Goal: Information Seeking & Learning: Learn about a topic

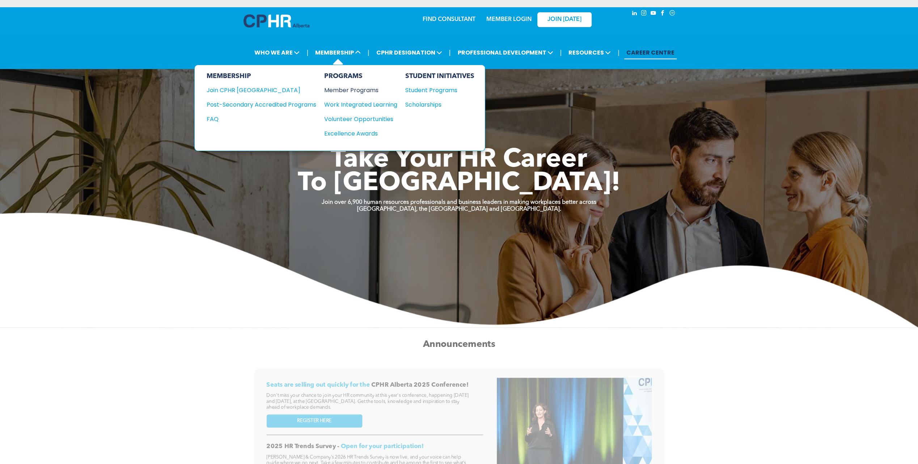
click at [351, 89] on div "Member Programs" at bounding box center [357, 90] width 66 height 9
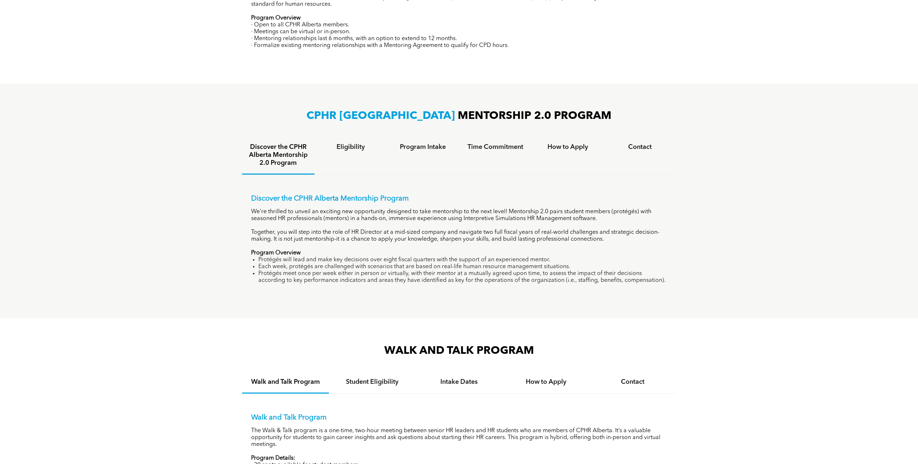
scroll to position [434, 0]
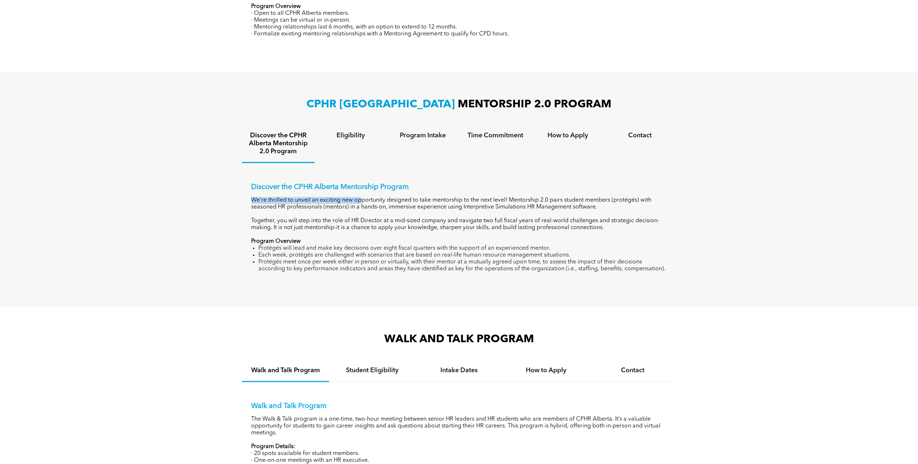
drag, startPoint x: 365, startPoint y: 213, endPoint x: 361, endPoint y: 199, distance: 13.8
click at [361, 199] on div "Discover the CPHR Alberta Mentorship Program We’re thrilled to unveil an exciti…" at bounding box center [459, 228] width 416 height 90
drag, startPoint x: 361, startPoint y: 199, endPoint x: 361, endPoint y: 224, distance: 25.0
click at [361, 224] on p "Together, you will step into the role of HR Director at a mid-sized company and…" at bounding box center [459, 225] width 416 height 14
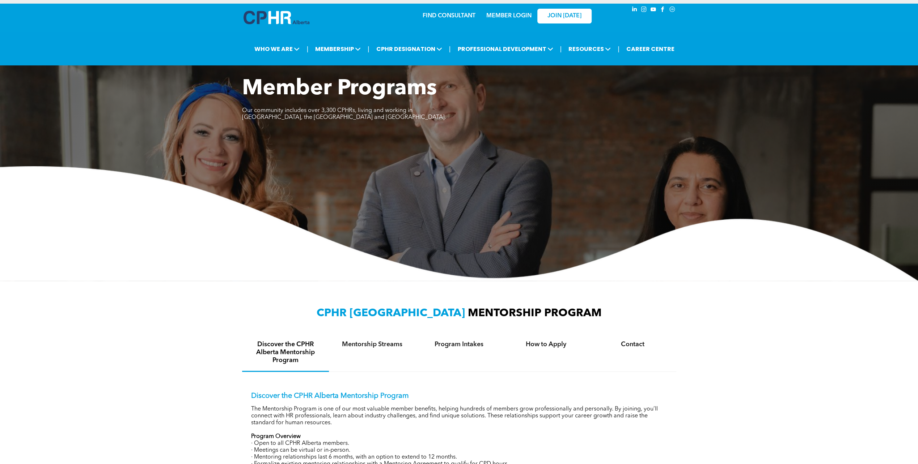
scroll to position [0, 0]
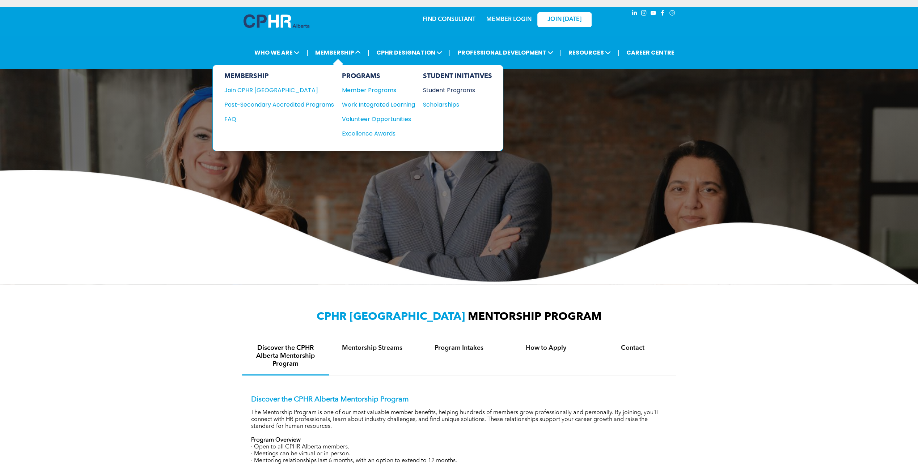
click at [445, 93] on div "Student Programs" at bounding box center [454, 90] width 62 height 9
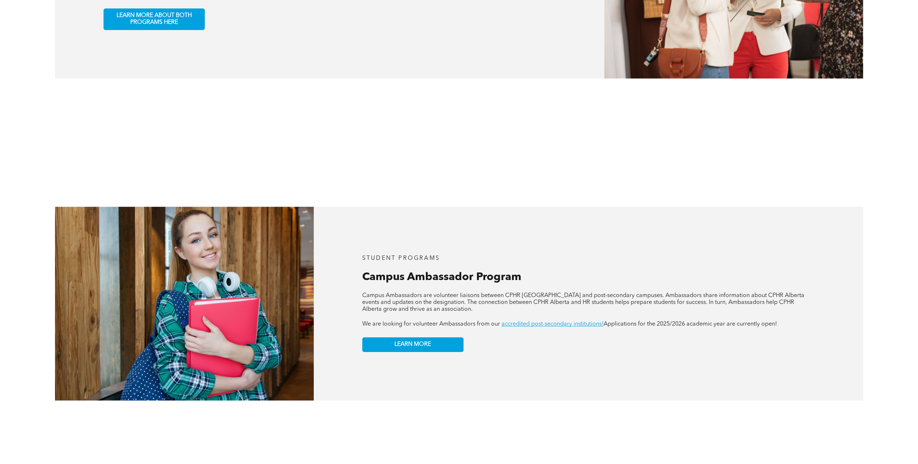
scroll to position [585, 0]
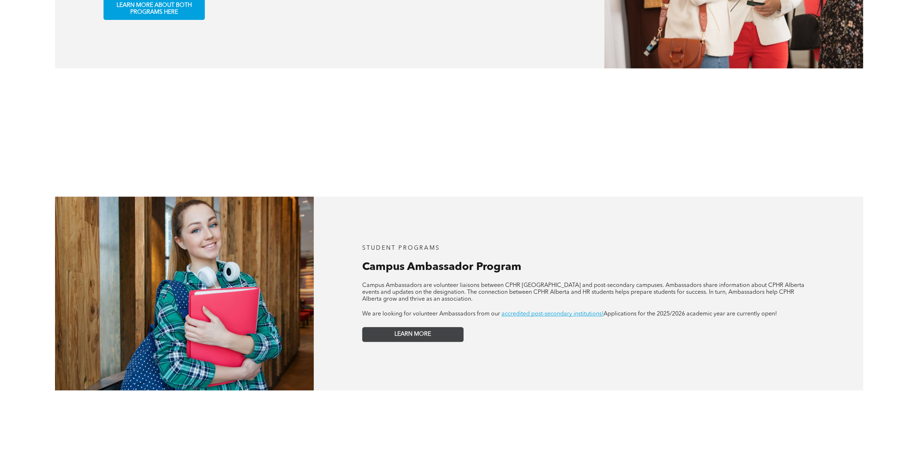
click at [421, 331] on span "LEARN MORE" at bounding box center [412, 334] width 37 height 7
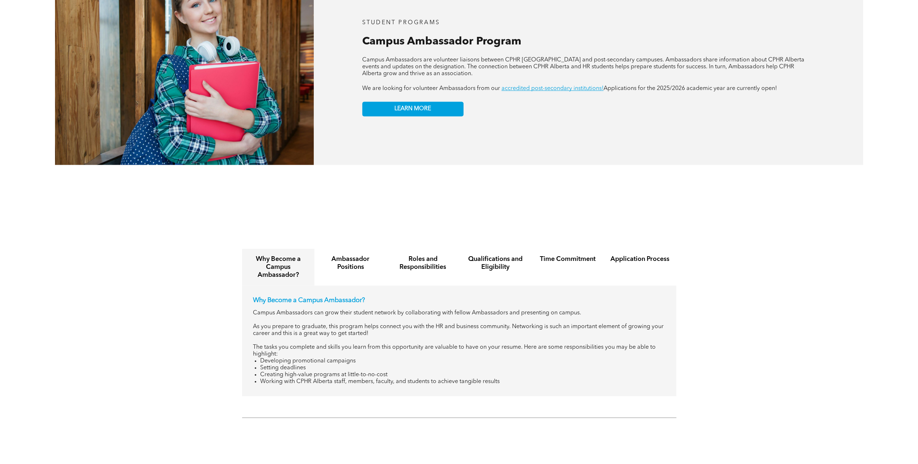
scroll to position [838, 0]
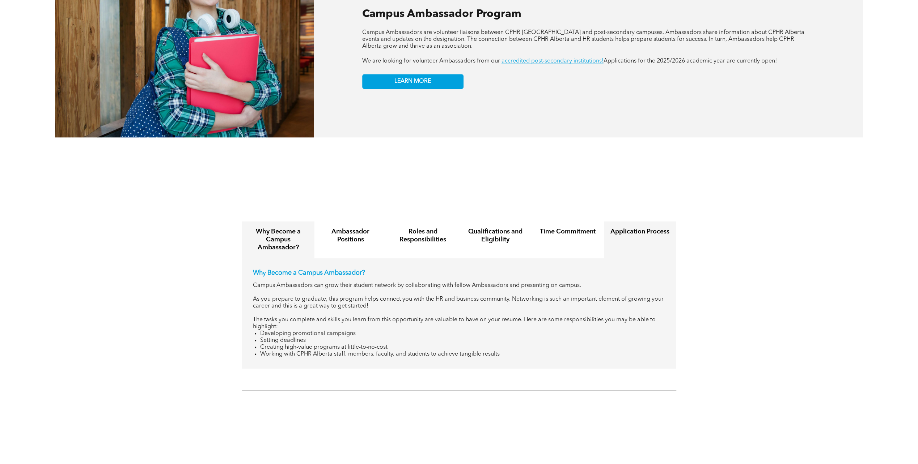
click at [625, 229] on h4 "Application Process" at bounding box center [639, 232] width 59 height 8
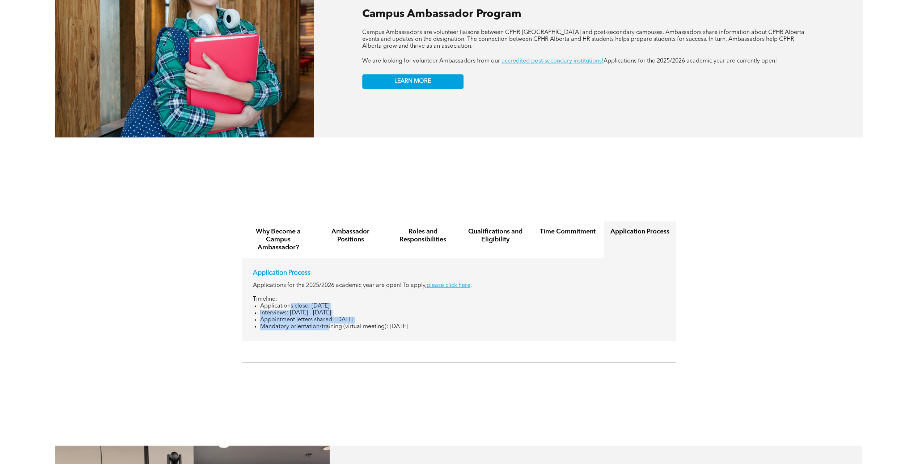
drag, startPoint x: 291, startPoint y: 304, endPoint x: 328, endPoint y: 330, distance: 45.5
click at [328, 330] on div "Application Process Applications for the 2025/2026 academic year are open! To a…" at bounding box center [459, 299] width 434 height 83
click at [333, 317] on li "Appointment letters shared: [DATE]" at bounding box center [462, 320] width 405 height 7
drag, startPoint x: 370, startPoint y: 320, endPoint x: 348, endPoint y: 304, distance: 26.9
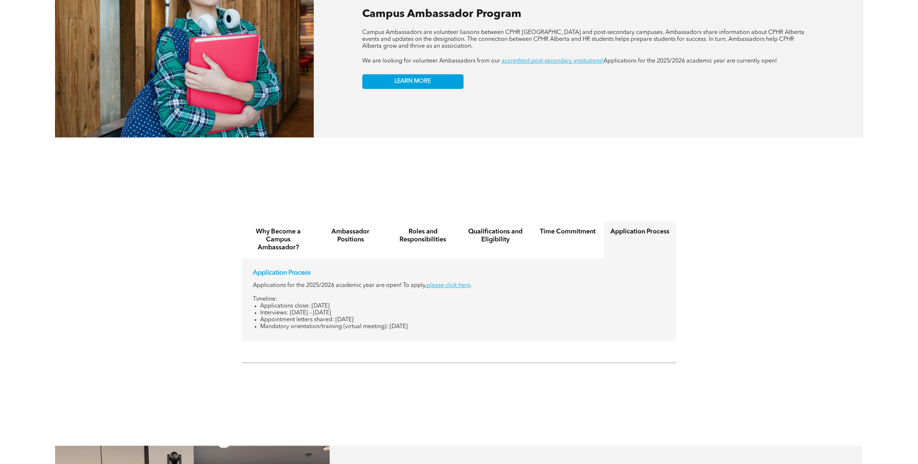
click at [348, 304] on ul "Applications close: [DATE] Interviews: [DATE] – [DATE] Appointment letters shar…" at bounding box center [459, 316] width 412 height 27
drag, startPoint x: 348, startPoint y: 304, endPoint x: 337, endPoint y: 322, distance: 21.6
click at [337, 324] on li "Mandatory orientation/training (virtual meeting): [DATE]" at bounding box center [462, 327] width 405 height 7
click at [333, 310] on li "Interviews: [DATE] – [DATE]" at bounding box center [462, 313] width 405 height 7
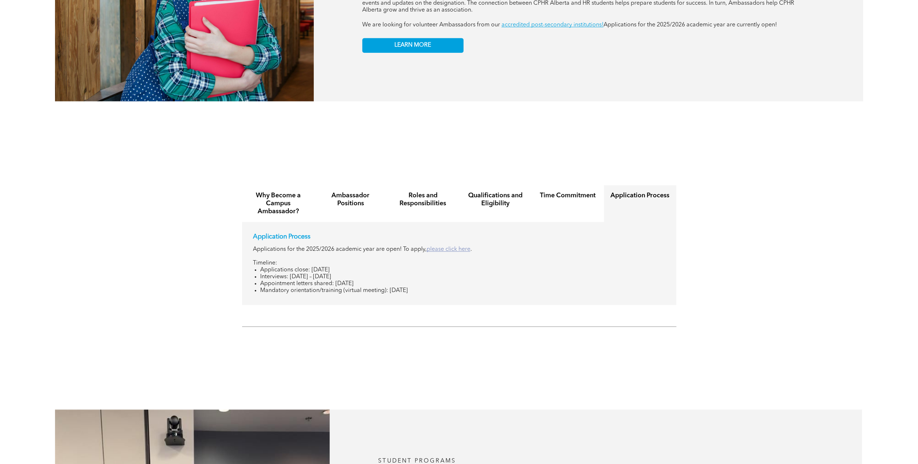
click at [445, 247] on link "please click here" at bounding box center [448, 250] width 44 height 6
click at [554, 193] on h4 "Time Commitment" at bounding box center [567, 196] width 59 height 8
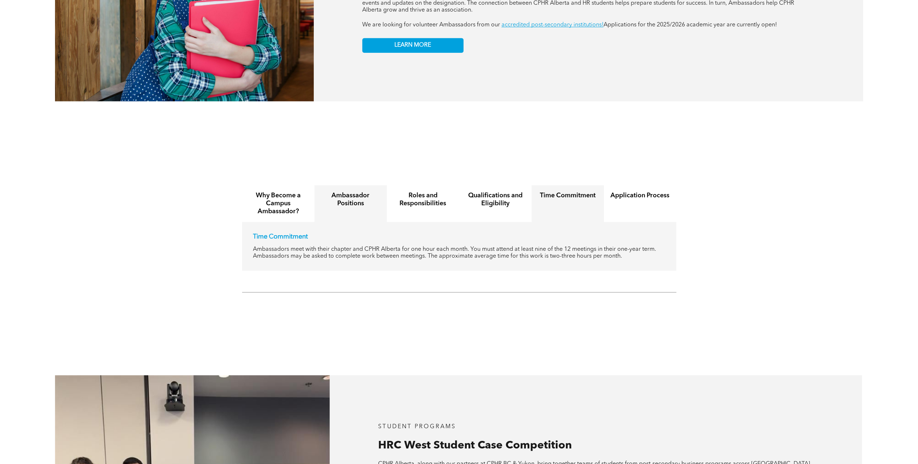
click at [331, 200] on h4 "Ambassador Positions" at bounding box center [350, 200] width 59 height 16
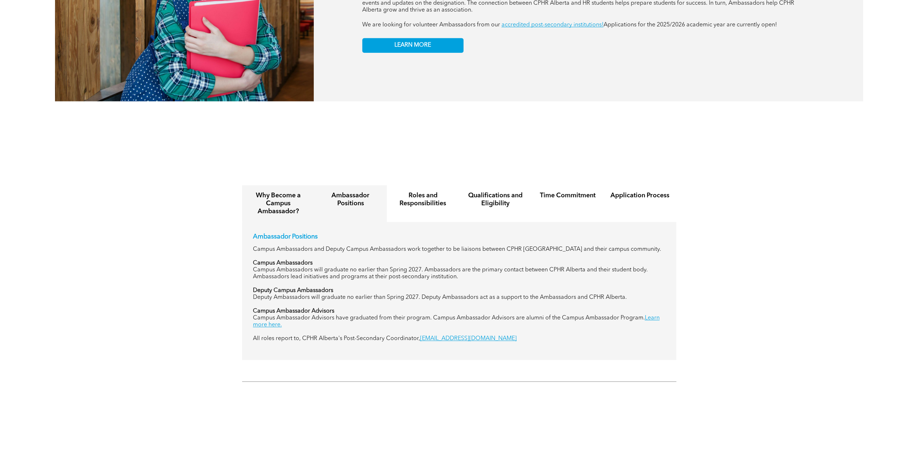
click at [298, 199] on h4 "Why Become a Campus Ambassador?" at bounding box center [277, 204] width 59 height 24
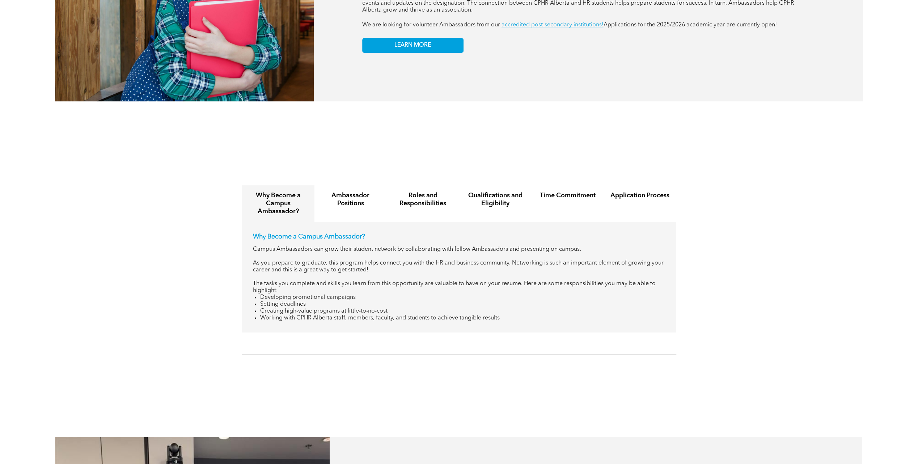
click at [655, 182] on div "Why Become a Campus Ambassador? Ambassador Positions Roles and Responsibilities…" at bounding box center [459, 257] width 434 height 151
click at [647, 192] on h4 "Application Process" at bounding box center [639, 196] width 59 height 8
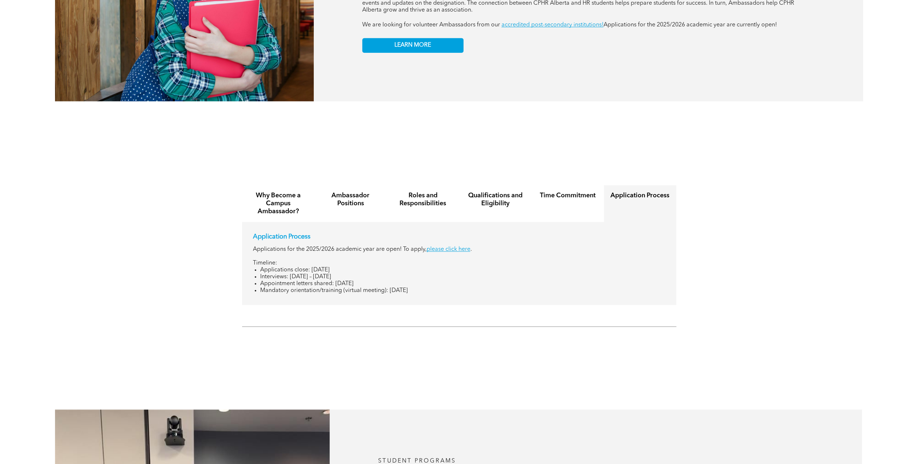
scroll to position [838, 0]
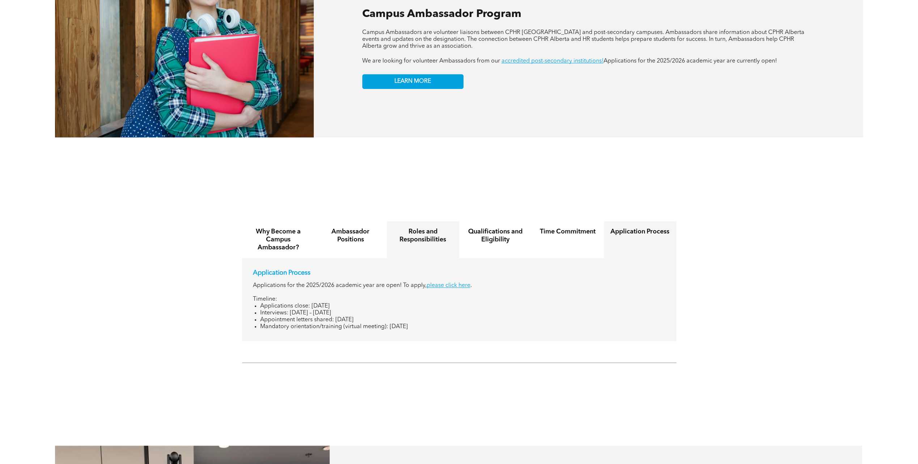
click at [405, 235] on h4 "Roles and Responsibilities" at bounding box center [422, 236] width 59 height 16
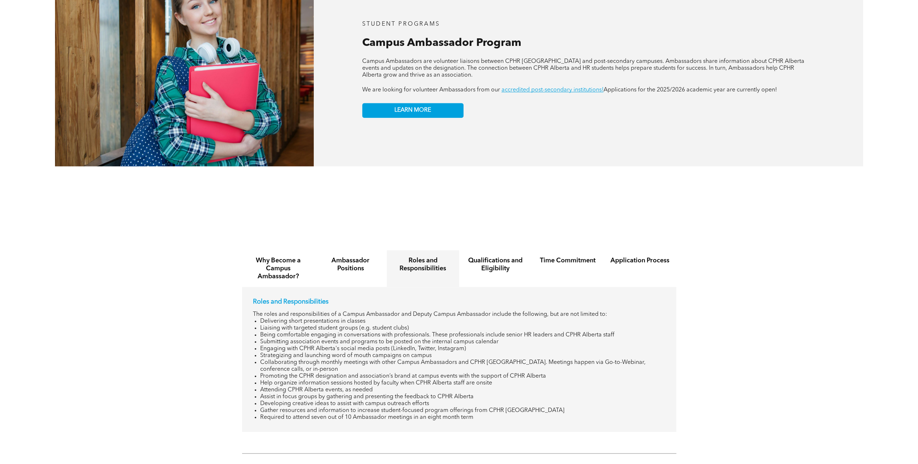
scroll to position [766, 0]
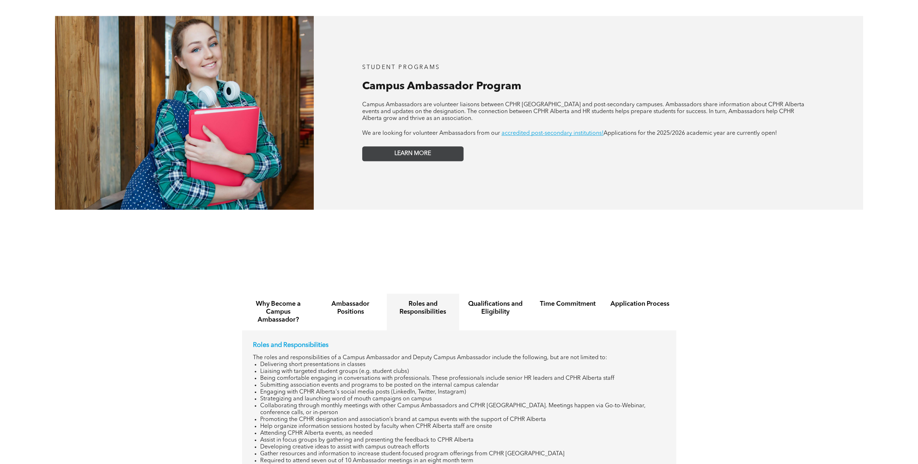
click at [454, 146] on link "LEARN MORE" at bounding box center [412, 153] width 101 height 15
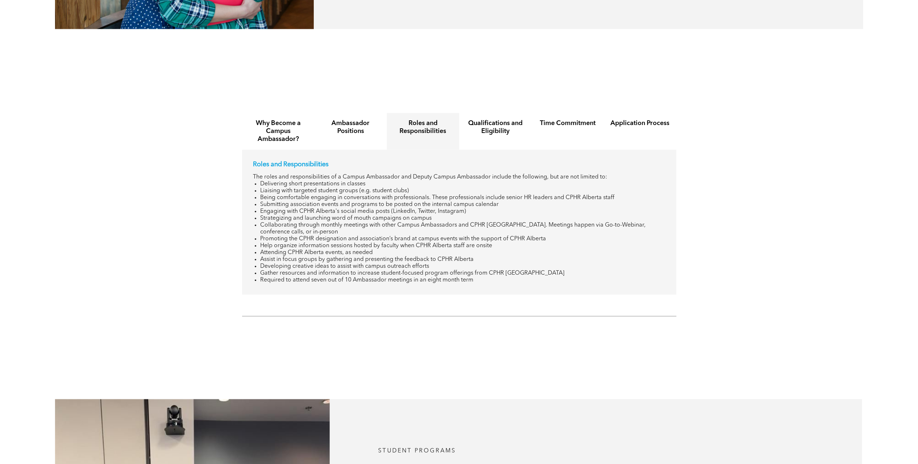
scroll to position [911, 0]
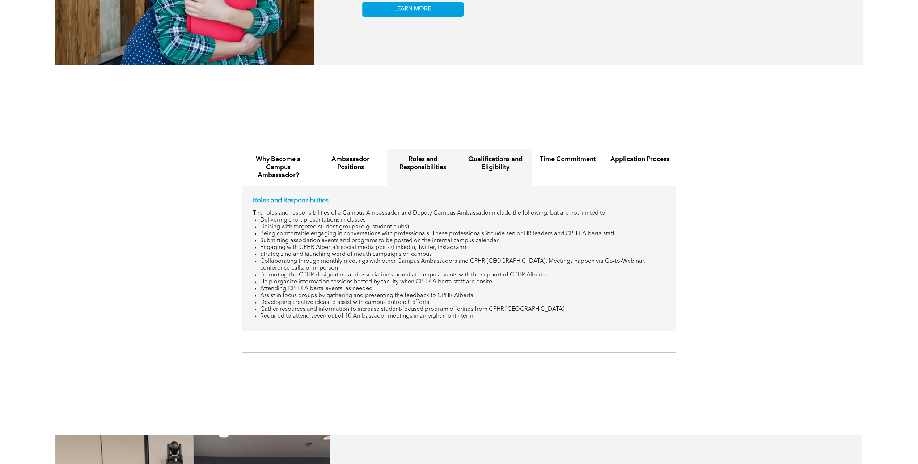
click at [489, 156] on h4 "Qualifications and Eligibility" at bounding box center [495, 164] width 59 height 16
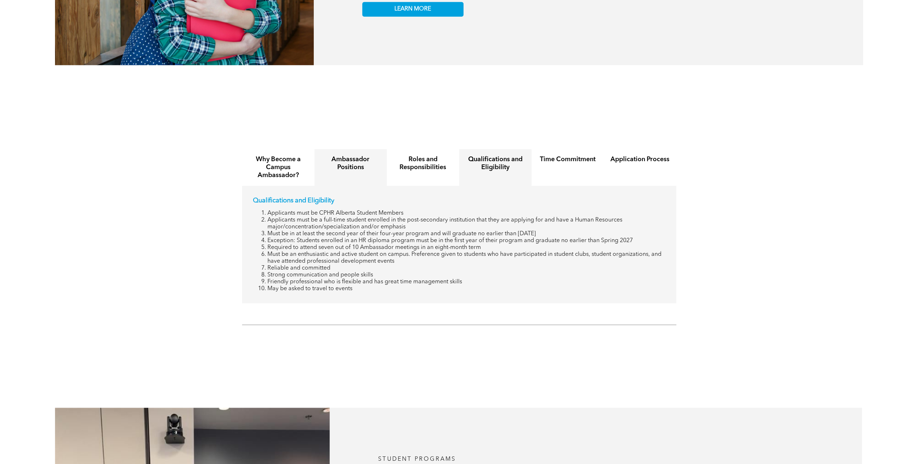
click at [357, 163] on h4 "Ambassador Positions" at bounding box center [350, 164] width 59 height 16
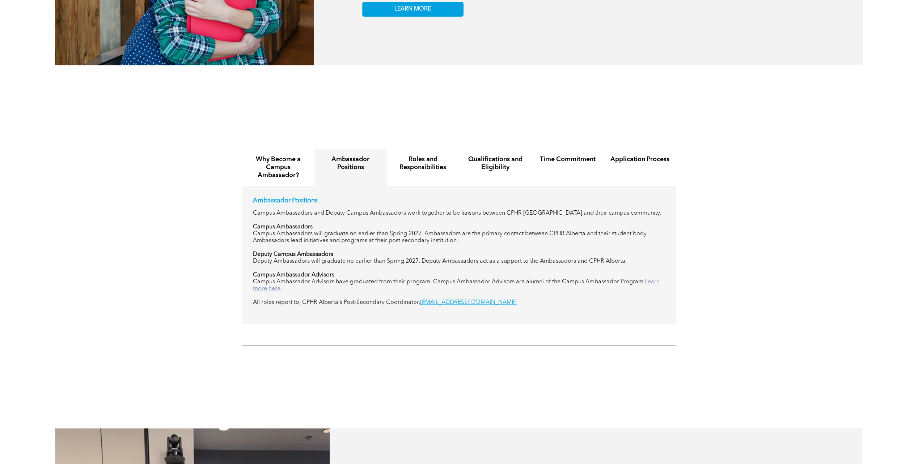
click at [268, 283] on link "Learn more here." at bounding box center [456, 285] width 407 height 13
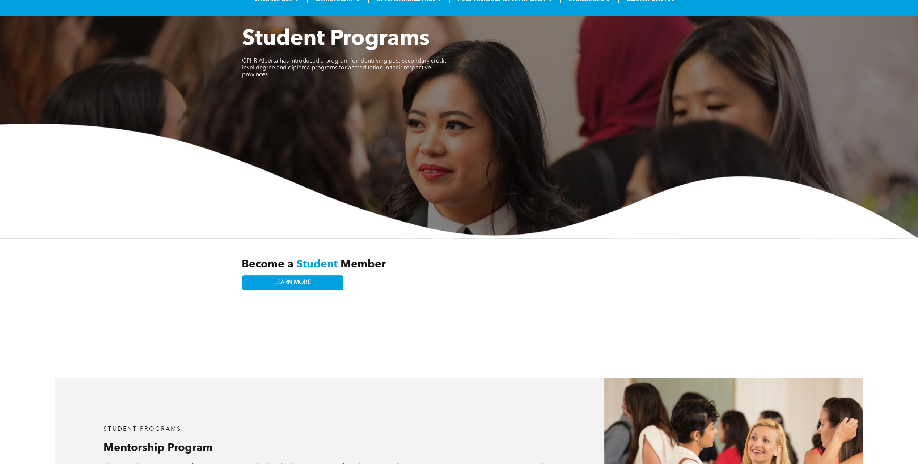
scroll to position [7, 0]
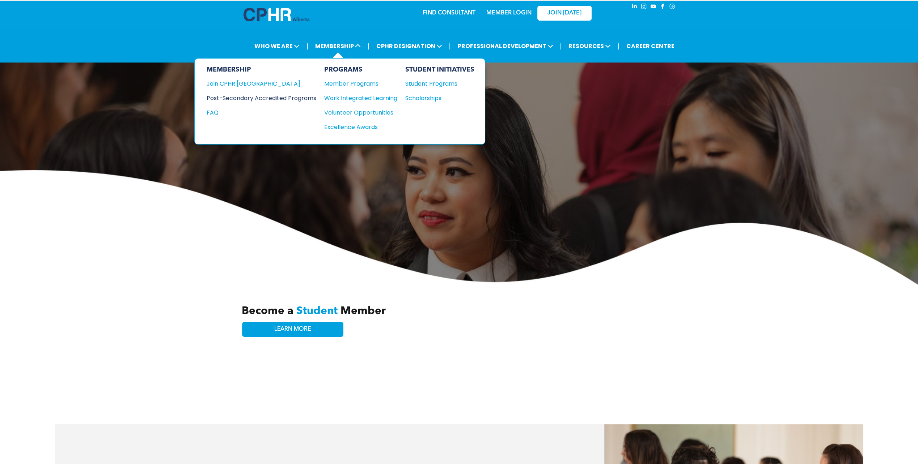
click at [284, 101] on div "Post-Secondary Accredited Programs" at bounding box center [255, 98] width 99 height 9
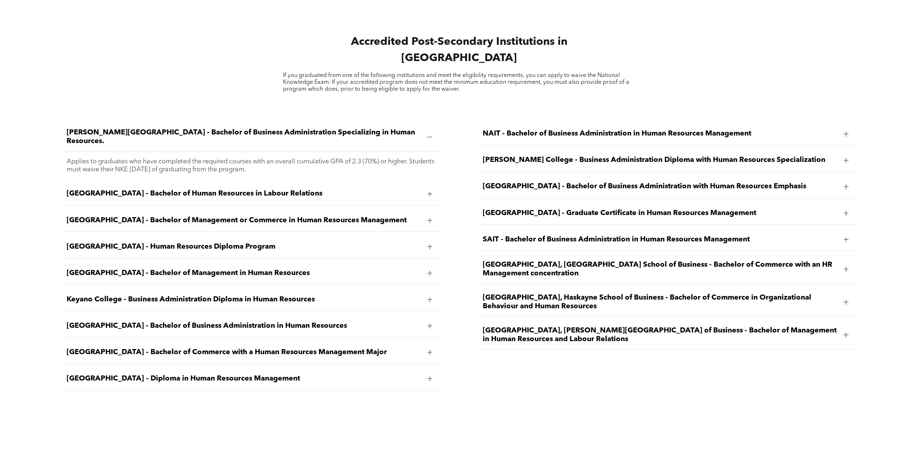
scroll to position [1157, 0]
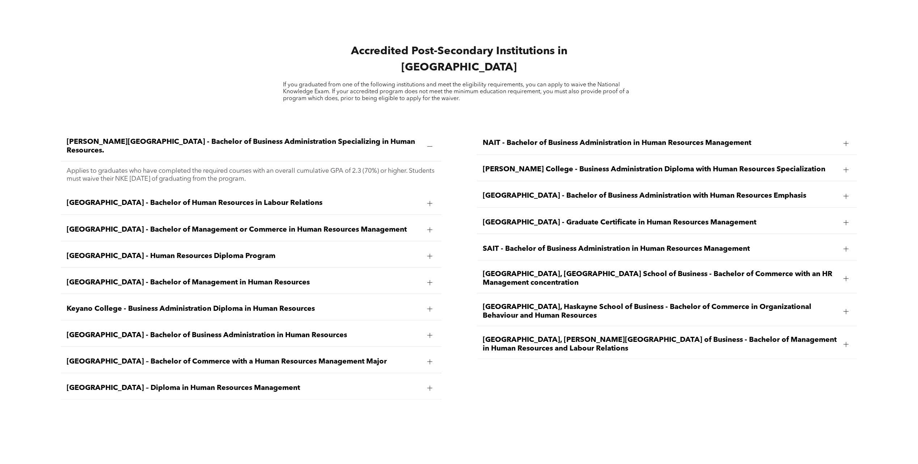
click at [430, 198] on div at bounding box center [429, 203] width 11 height 11
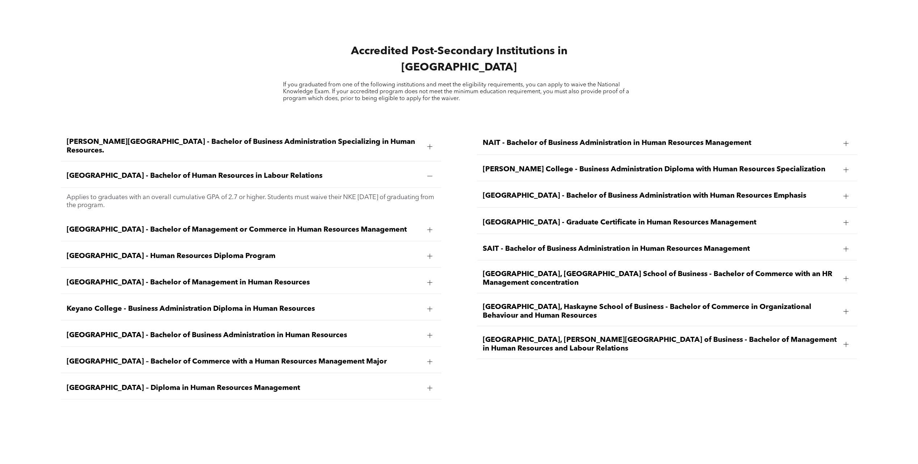
click at [129, 218] on div "[GEOGRAPHIC_DATA] - Bachelor of Management or Commerce in Human Resources Manag…" at bounding box center [251, 229] width 380 height 23
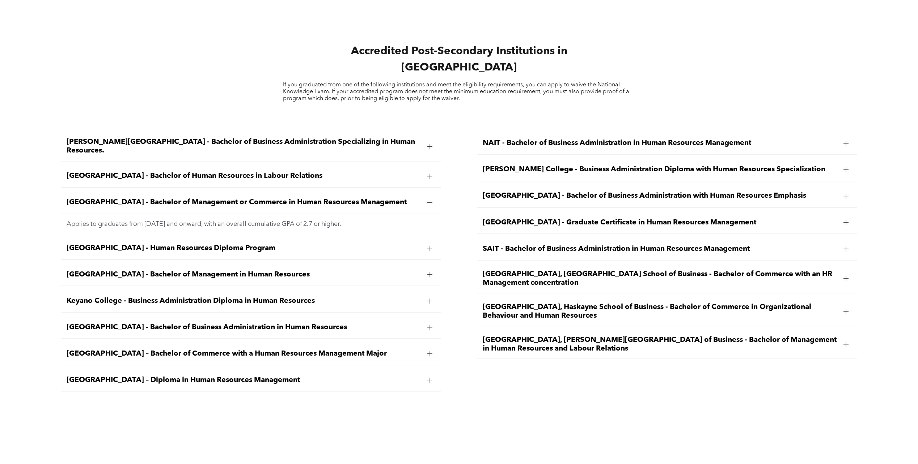
click at [145, 244] on span "[GEOGRAPHIC_DATA] - Human Resources Diploma Program" at bounding box center [244, 248] width 355 height 9
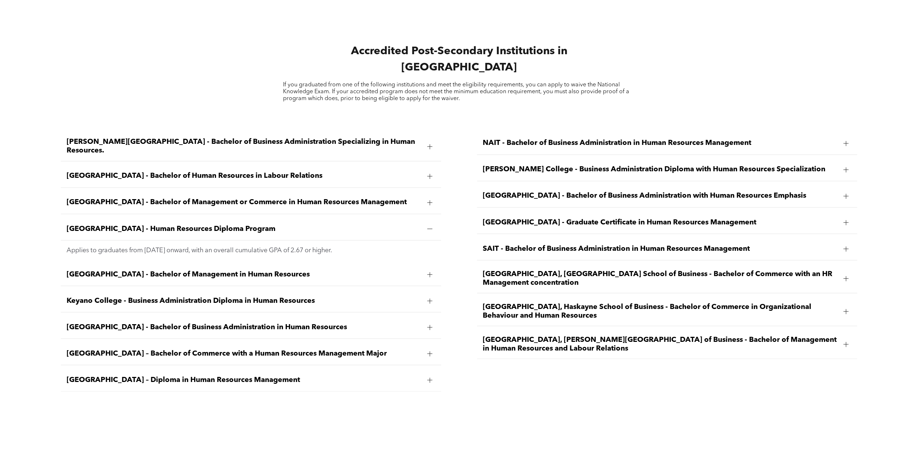
click at [170, 270] on span "Concordia University of Edmonton - Bachelor of Management in Human Resources" at bounding box center [244, 274] width 355 height 9
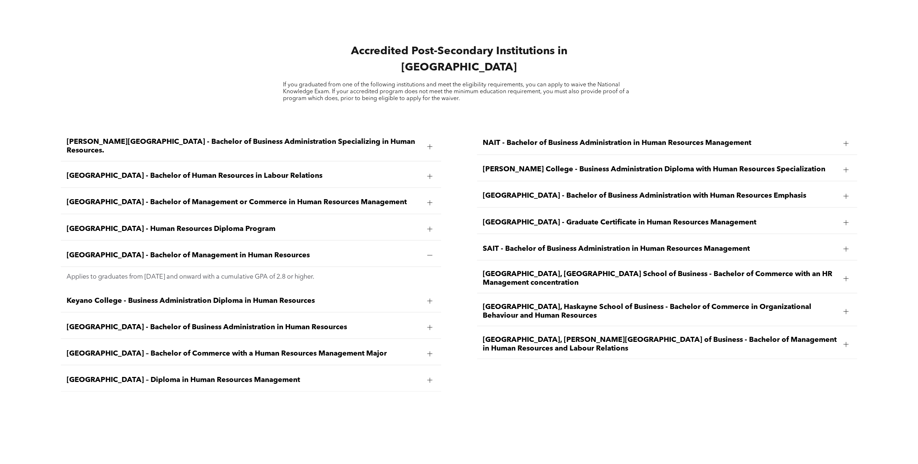
click at [116, 297] on span "Keyano College - Business Administration Diploma in Human Resources" at bounding box center [244, 301] width 355 height 9
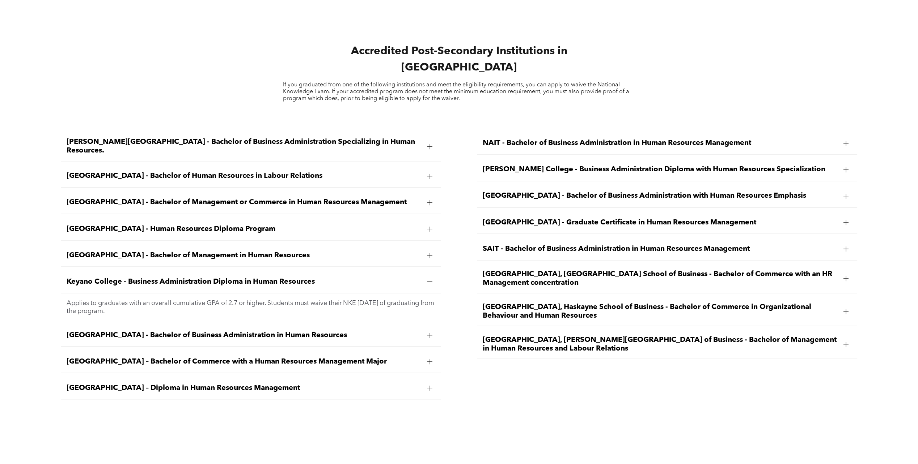
click at [113, 331] on span "Mount Royal University - Bachelor of Business Administration in Human Resources" at bounding box center [244, 335] width 355 height 9
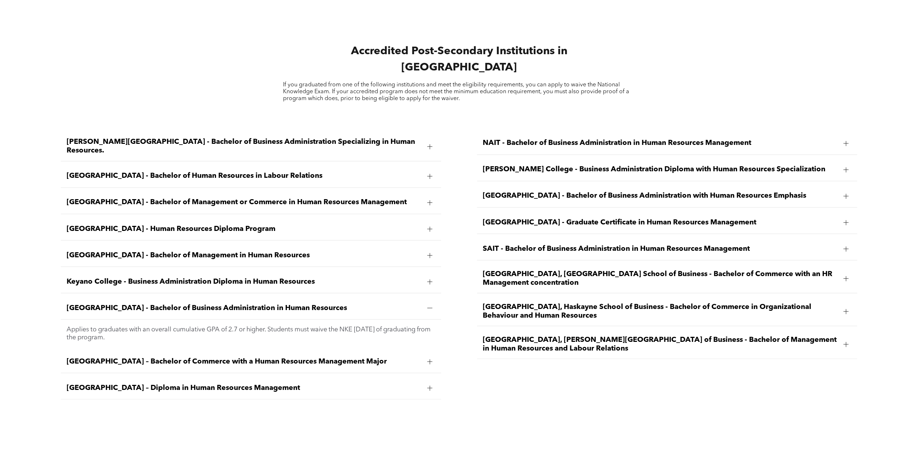
click at [603, 139] on span "NAIT - Bachelor of Business Administration in Human Resources Management" at bounding box center [660, 143] width 355 height 9
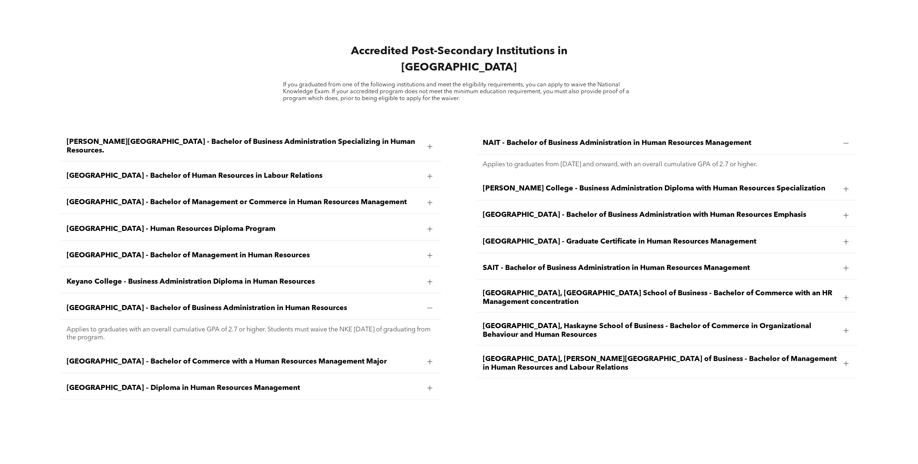
click at [534, 184] on span "Norquest College - Business Administration Diploma with Human Resources Special…" at bounding box center [660, 188] width 355 height 9
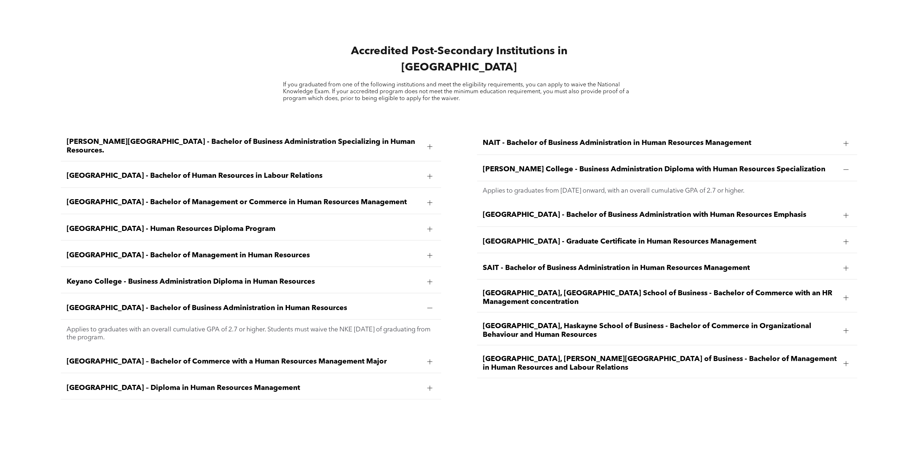
click at [516, 211] on span "Northwestern Polytechnic - Bachelor of Business Administration with Human Resou…" at bounding box center [660, 215] width 355 height 9
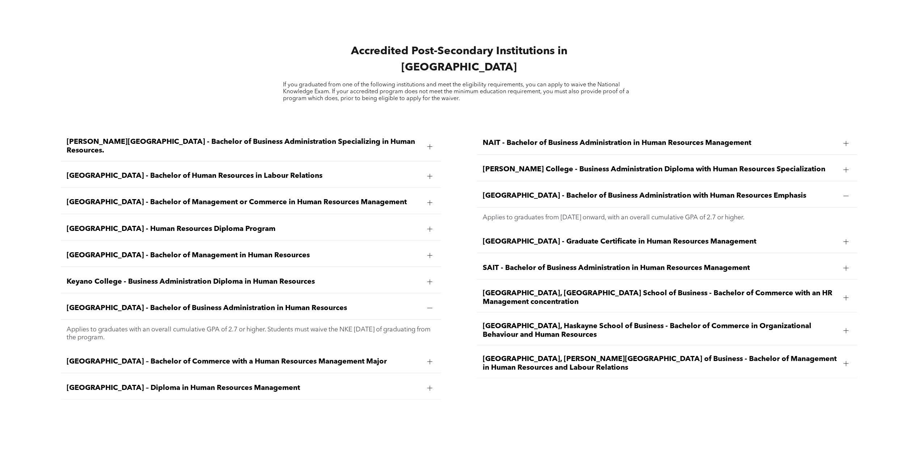
click at [497, 237] on span "Red Deer Polytechnic - Graduate Certificate in Human Resources Management" at bounding box center [660, 241] width 355 height 9
click at [488, 264] on span "SAIT - Bachelor of Business Administration in Human Resources Management" at bounding box center [660, 268] width 355 height 9
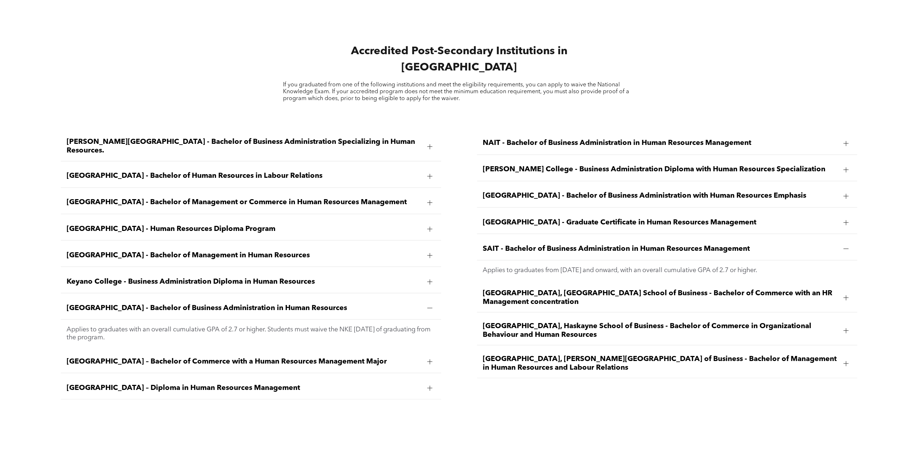
click at [490, 289] on span "University of Alberta, Alberta School of Business - Bachelor of Commerce with a…" at bounding box center [660, 297] width 355 height 17
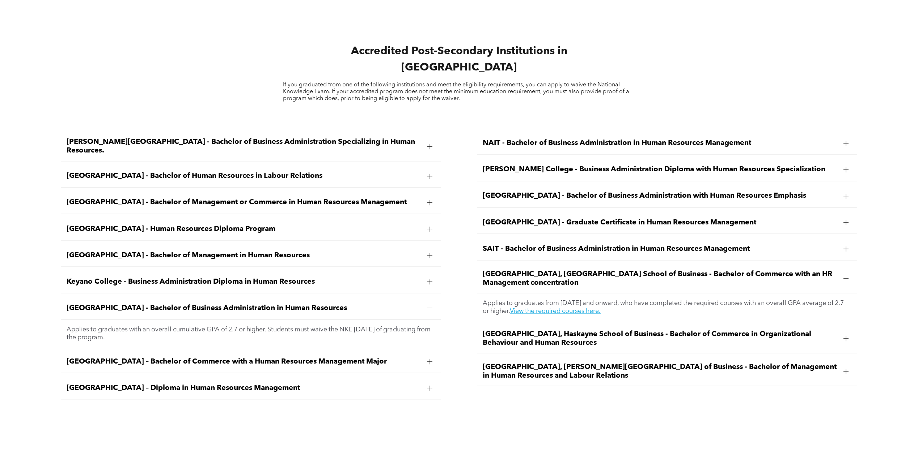
click at [498, 330] on span "University of Calgary, Haskayne School of Business - Bachelor of Commerce in Or…" at bounding box center [660, 338] width 355 height 17
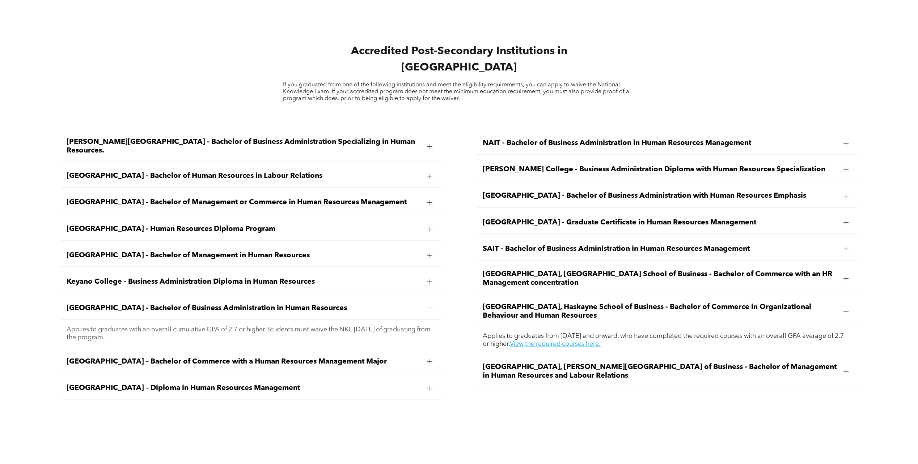
click at [533, 363] on span "University of Lethbridge, Dhillon School of Business - Bachelor of Management i…" at bounding box center [660, 371] width 355 height 17
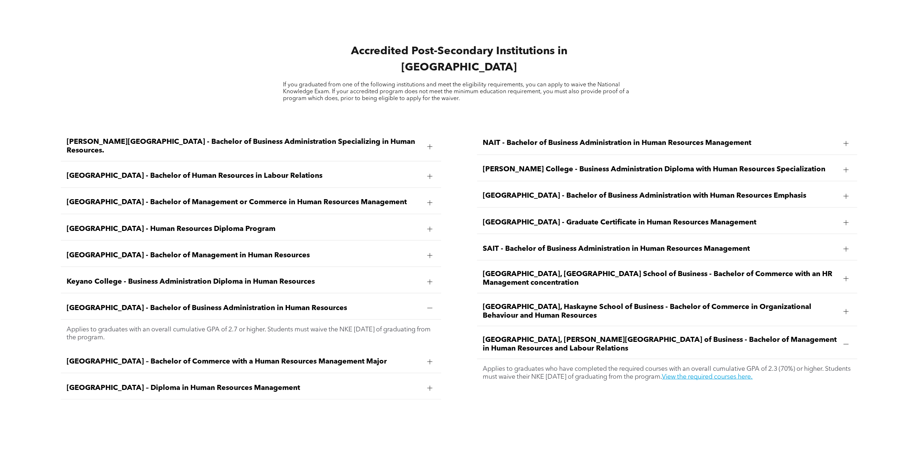
click at [513, 413] on div "Ambrose University - Bachelor of Business Administration Specializing in Human …" at bounding box center [459, 275] width 918 height 316
